Goal: Task Accomplishment & Management: Manage account settings

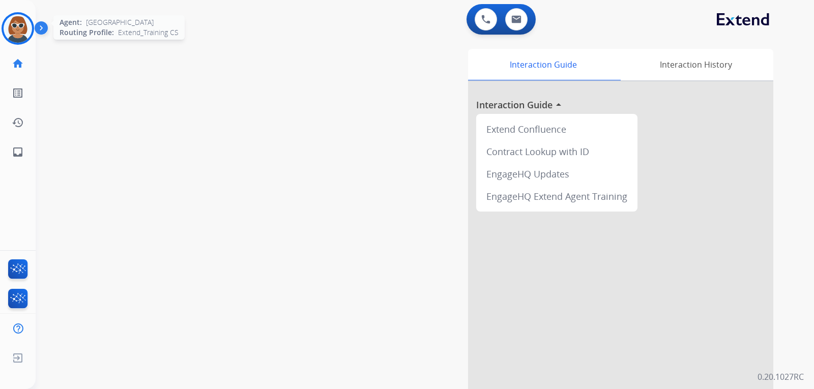
click at [15, 36] on img at bounding box center [18, 28] width 28 height 28
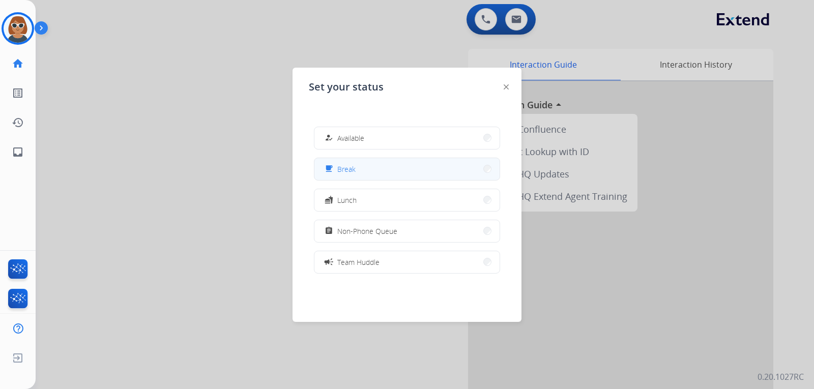
click at [371, 166] on button "free_breakfast Break" at bounding box center [406, 169] width 185 height 22
